Goal: Task Accomplishment & Management: Manage account settings

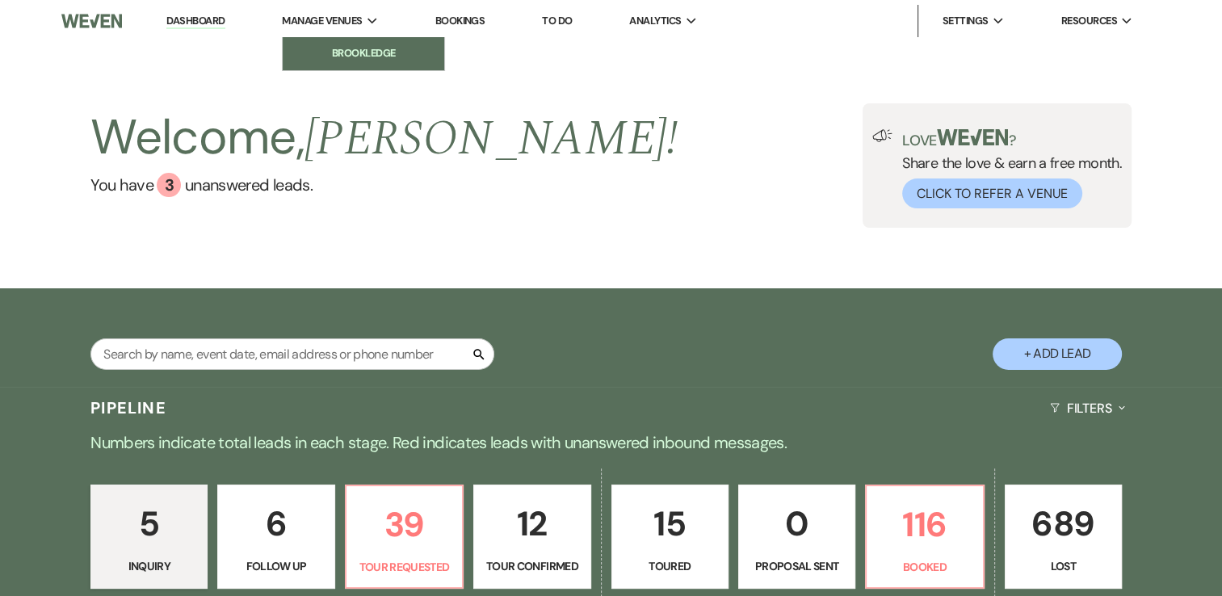
click at [346, 52] on li "Brookledge" at bounding box center [363, 53] width 145 height 16
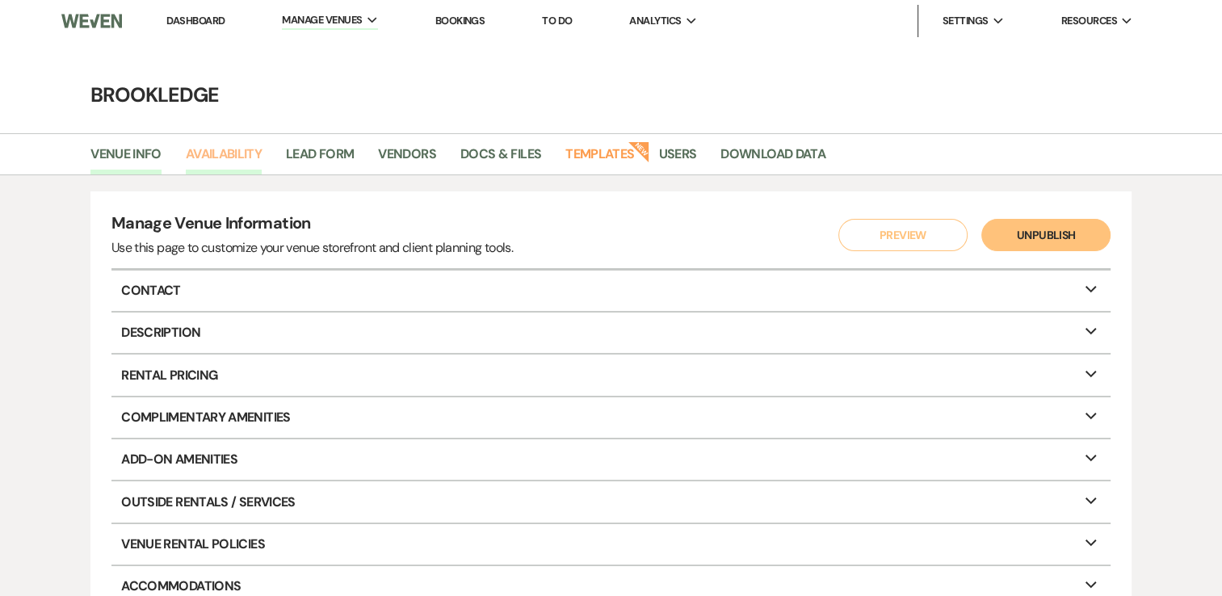
click at [243, 153] on link "Availability" at bounding box center [224, 159] width 76 height 31
select select "3"
select select "2026"
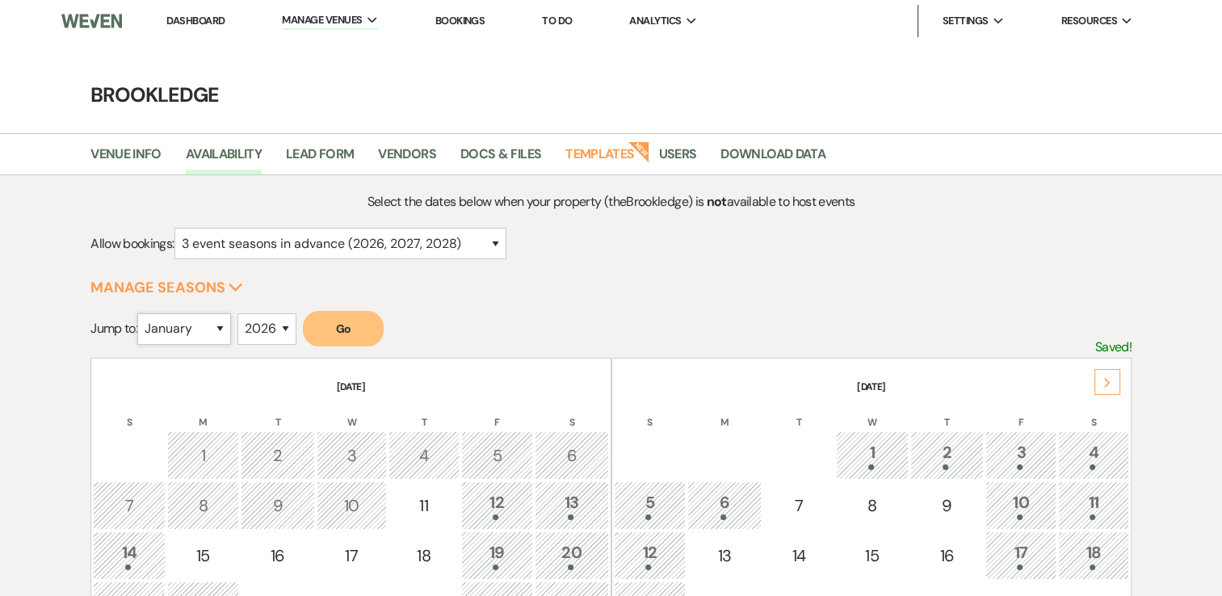
click at [210, 330] on select "January February March April May June July August September October November De…" at bounding box center [184, 328] width 94 height 31
select select "9"
click at [141, 313] on select "January February March April May June July August September October November De…" at bounding box center [184, 328] width 94 height 31
click at [284, 333] on select "2025 2026 2027 2028 2029" at bounding box center [266, 328] width 59 height 31
select select "2025"
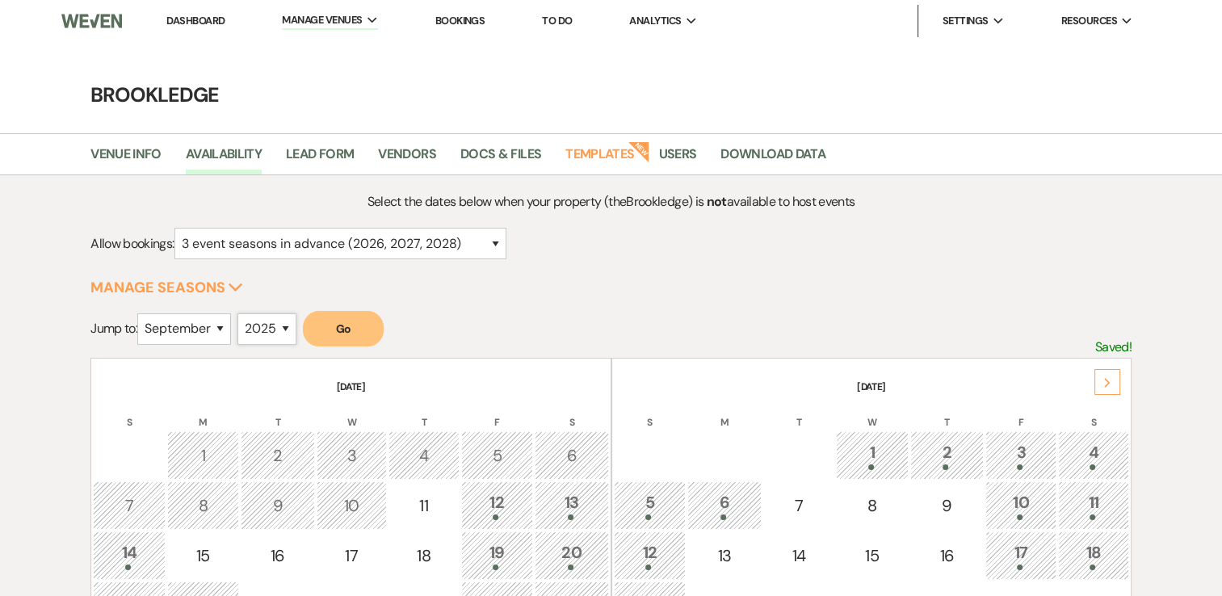
click at [241, 313] on select "2025 2026 2027 2028 2029" at bounding box center [266, 328] width 59 height 31
click at [339, 331] on button "Go" at bounding box center [343, 329] width 81 height 36
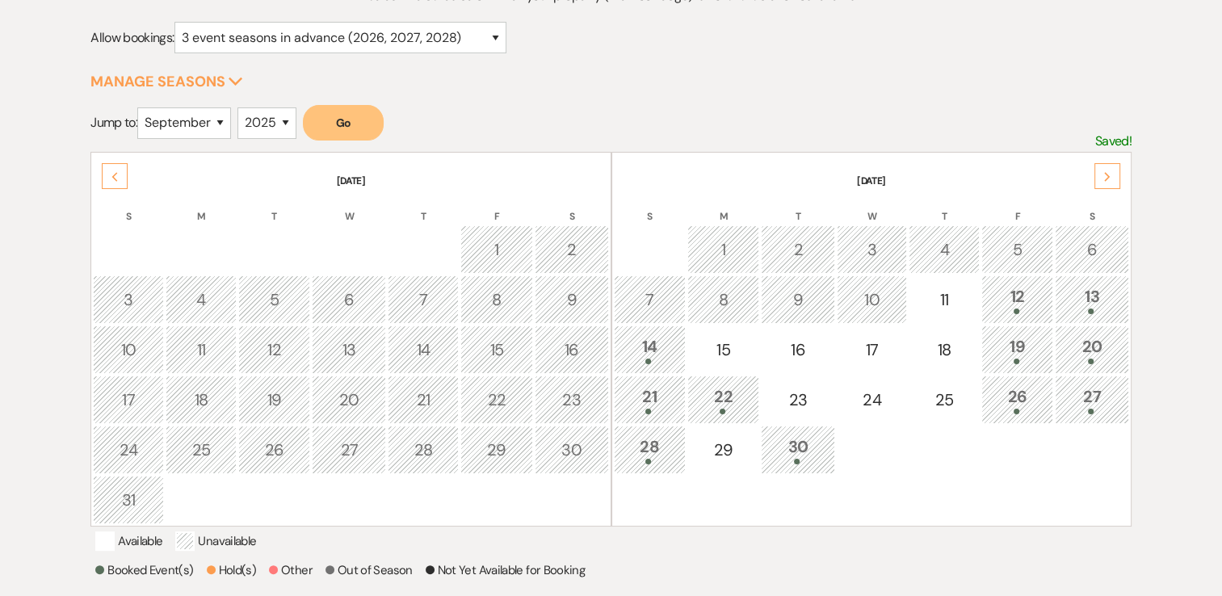
scroll to position [242, 0]
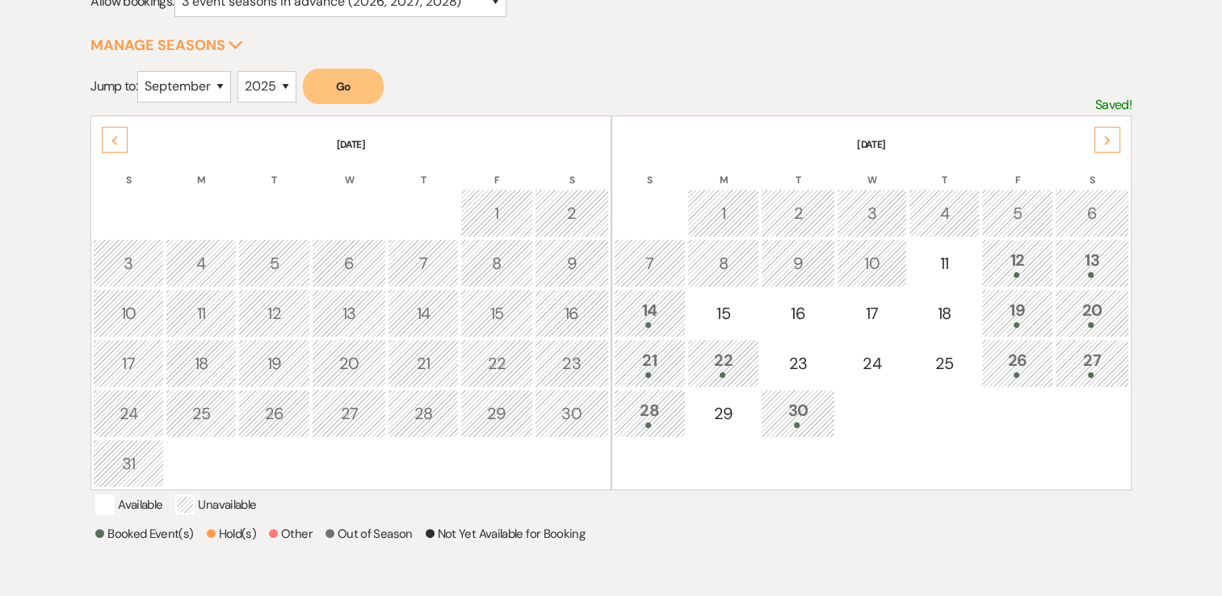
click at [1085, 265] on div "13" at bounding box center [1091, 263] width 57 height 30
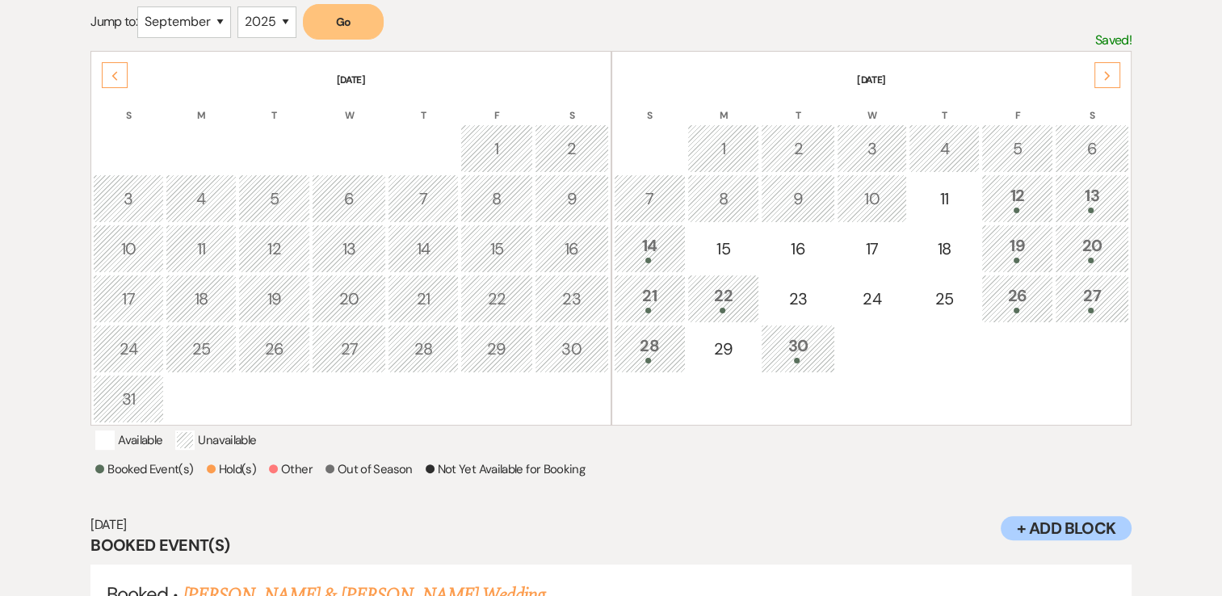
scroll to position [403, 0]
